Goal: Task Accomplishment & Management: Manage account settings

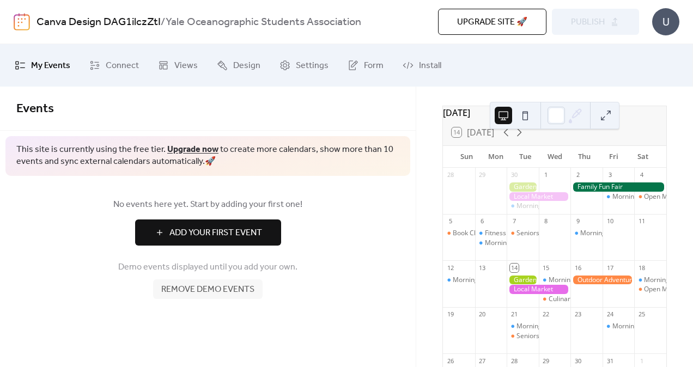
scroll to position [38, 0]
click at [520, 192] on div at bounding box center [523, 187] width 32 height 9
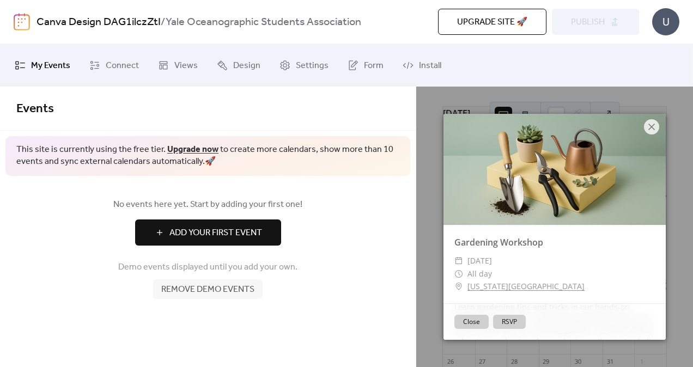
click at [480, 316] on button "Close" at bounding box center [471, 322] width 34 height 14
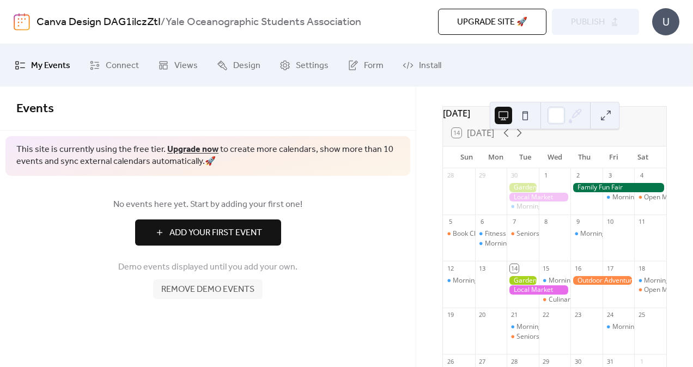
click at [604, 190] on div at bounding box center [618, 187] width 96 height 9
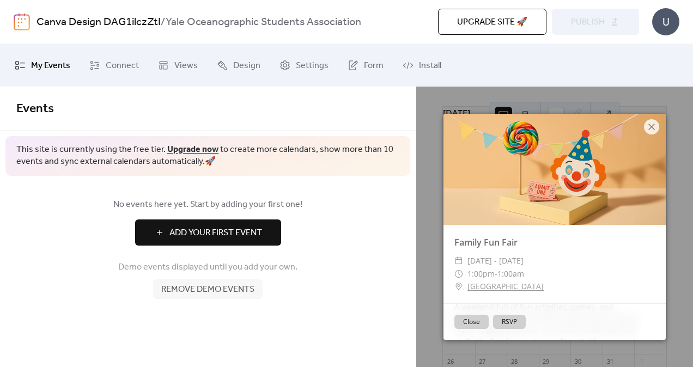
click at [470, 333] on div "Close RSVP" at bounding box center [554, 321] width 222 height 36
click at [478, 327] on button "Close" at bounding box center [471, 322] width 34 height 14
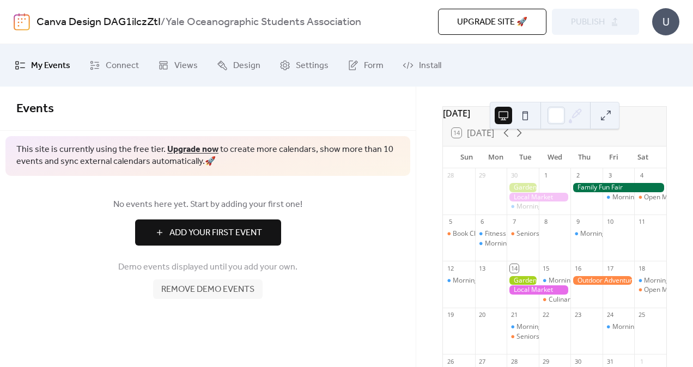
click at [601, 192] on div at bounding box center [618, 187] width 96 height 9
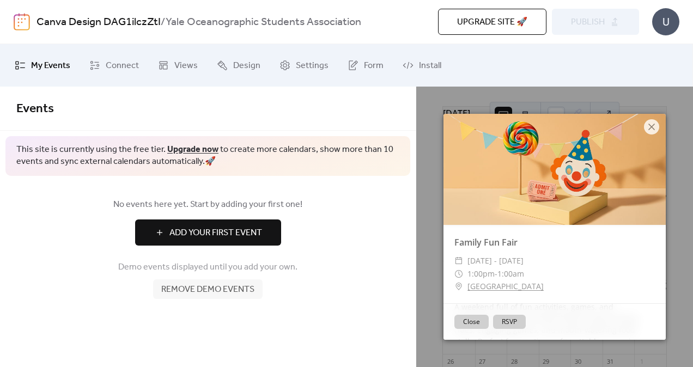
scroll to position [64, 0]
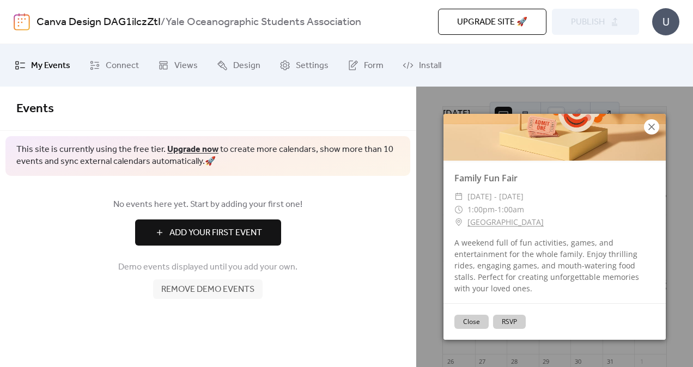
click at [649, 130] on icon at bounding box center [651, 126] width 13 height 13
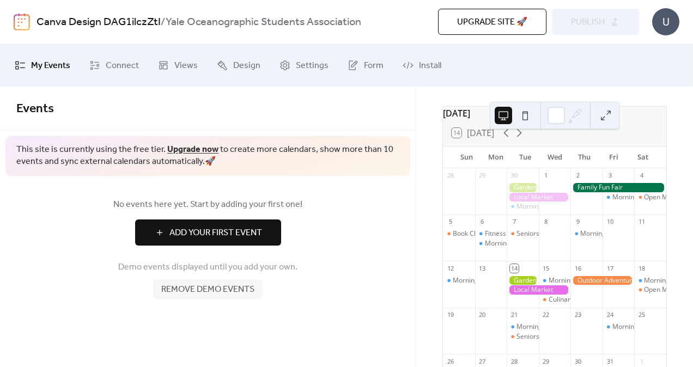
click at [601, 283] on div at bounding box center [602, 280] width 64 height 9
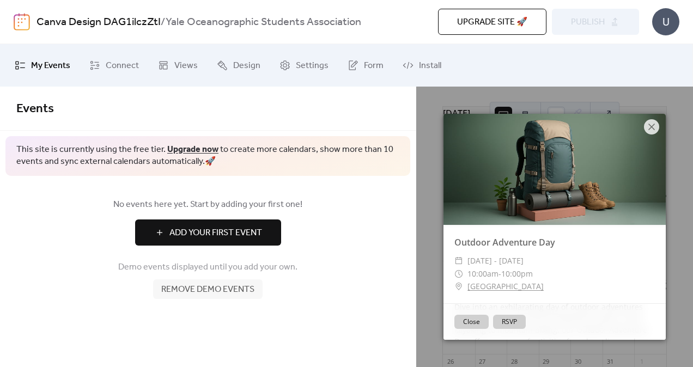
click at [468, 325] on button "Close" at bounding box center [471, 322] width 34 height 14
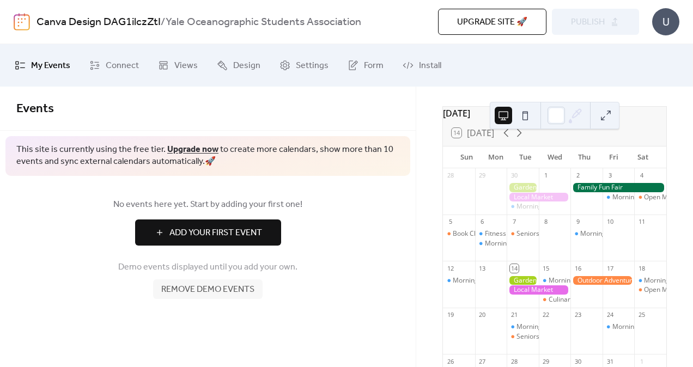
click at [231, 300] on div "No events here yet. Start by adding your first one! Add Your First Event Demo e…" at bounding box center [208, 248] width 416 height 145
click at [243, 290] on span "Remove demo events" at bounding box center [207, 289] width 93 height 13
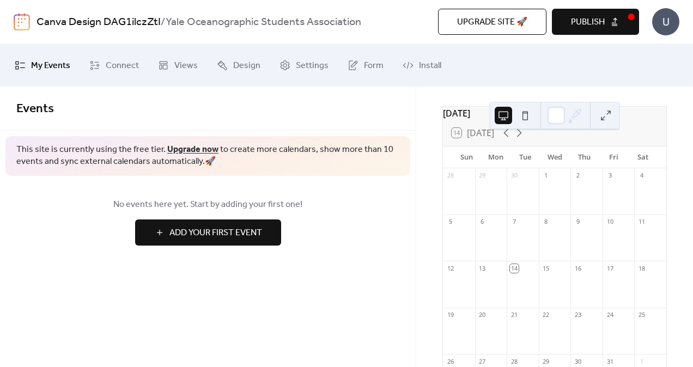
click at [581, 25] on span "Publish" at bounding box center [588, 22] width 34 height 13
